Goal: Contribute content: Add original content to the website for others to see

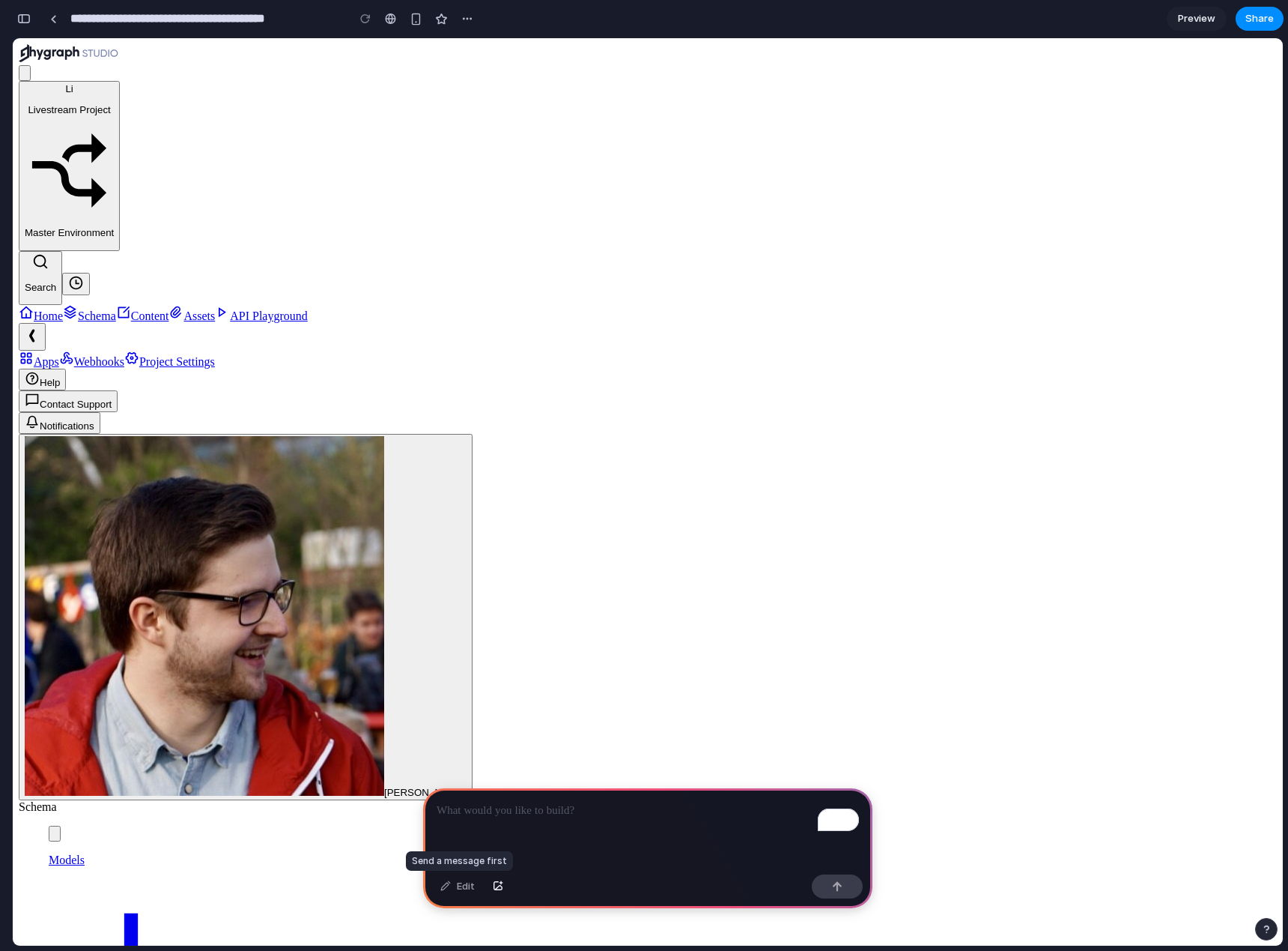
click at [466, 888] on div "Edit" at bounding box center [457, 886] width 49 height 24
click at [483, 817] on p "To enrich screen reader interactions, please activate Accessibility in Grammarl…" at bounding box center [648, 810] width 423 height 18
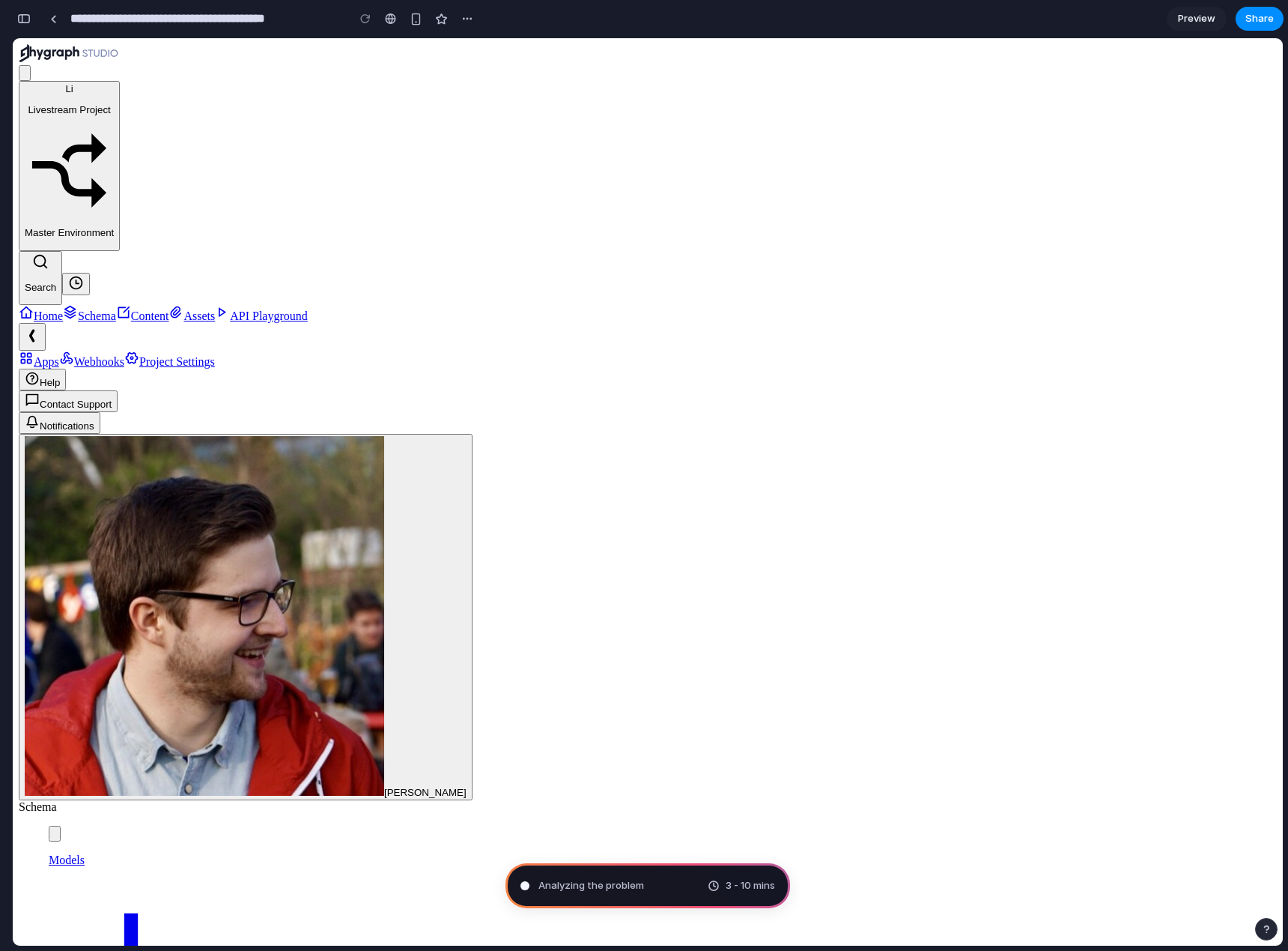
click at [606, 883] on span "Analyzing the problem" at bounding box center [591, 885] width 106 height 15
type input "**********"
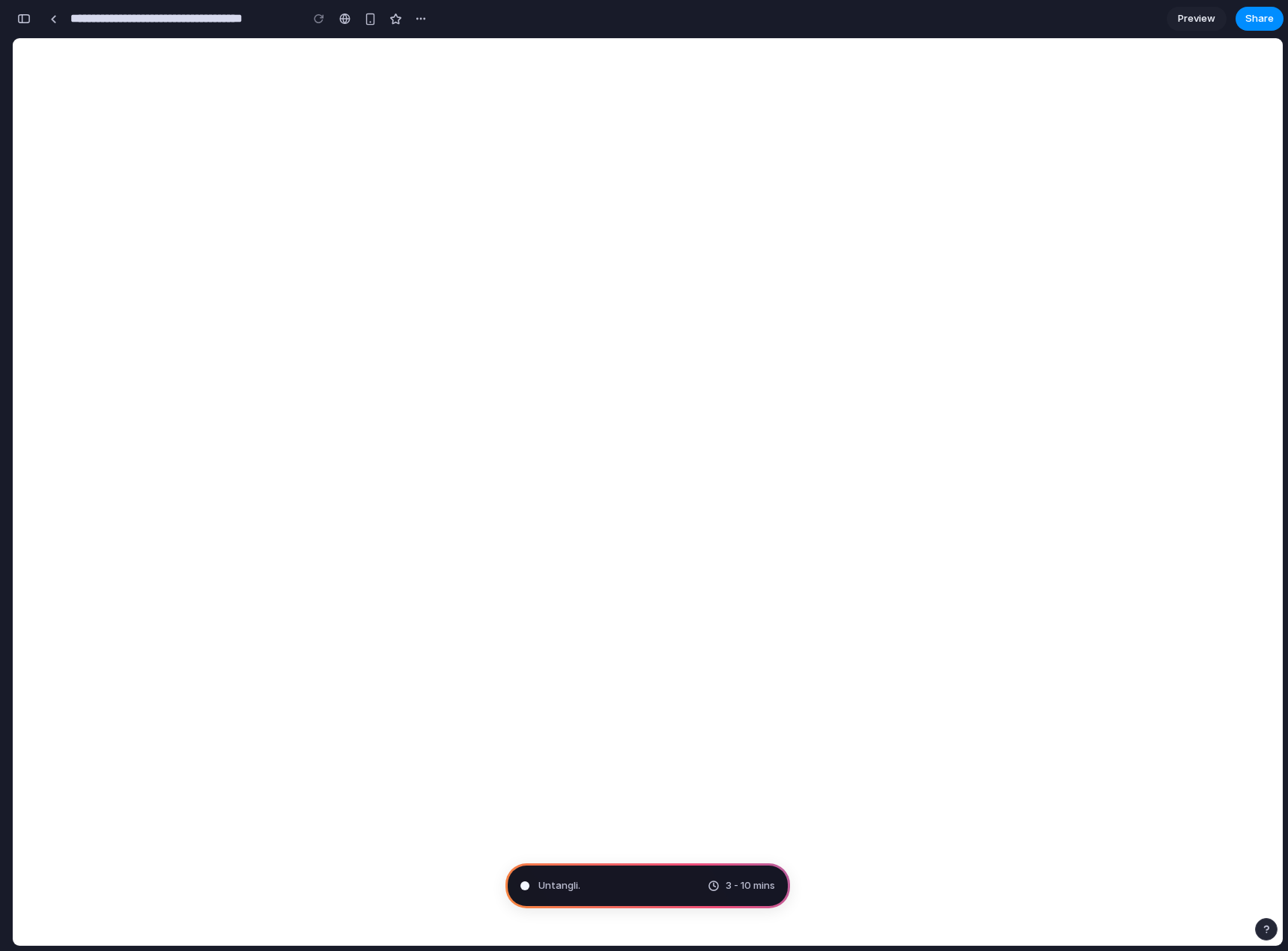
scroll to position [442, 0]
click at [605, 885] on span "Consulting the digital oracle ..." at bounding box center [608, 885] width 141 height 15
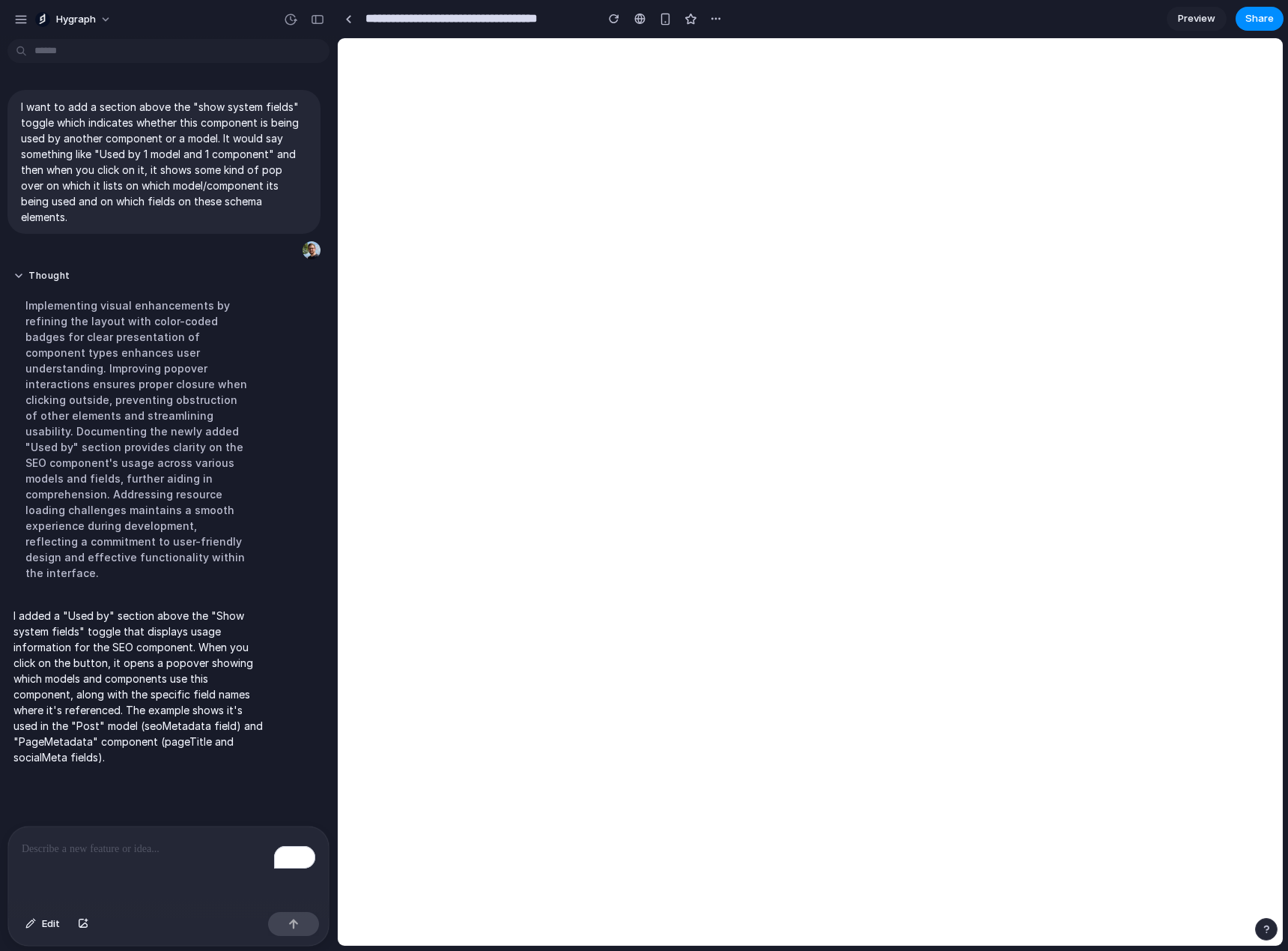
scroll to position [0, 0]
